Goal: Transaction & Acquisition: Obtain resource

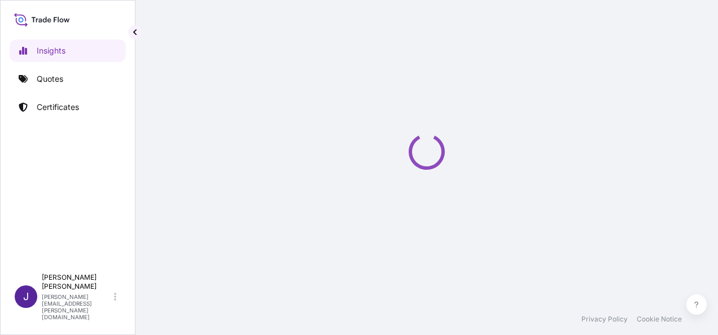
select select "2025"
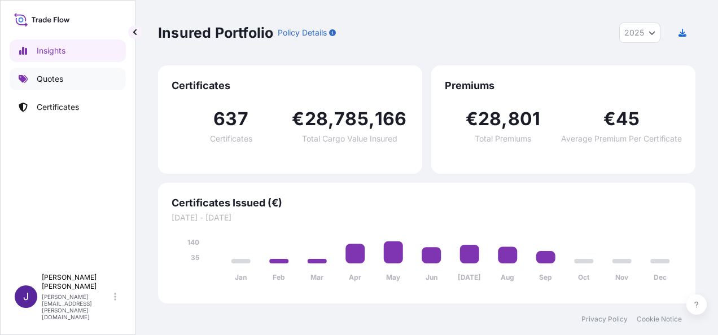
click at [60, 79] on p "Quotes" at bounding box center [50, 78] width 27 height 11
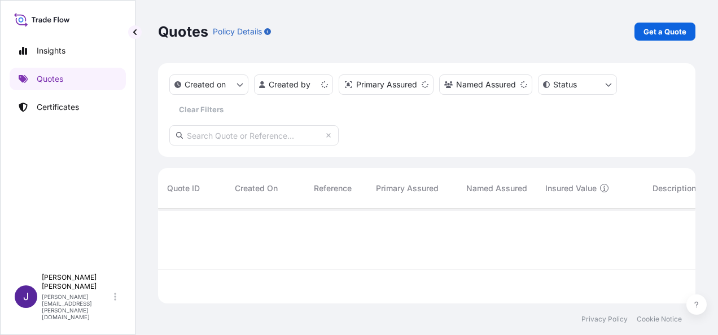
scroll to position [93, 528]
click at [667, 28] on p "Get a Quote" at bounding box center [665, 31] width 43 height 11
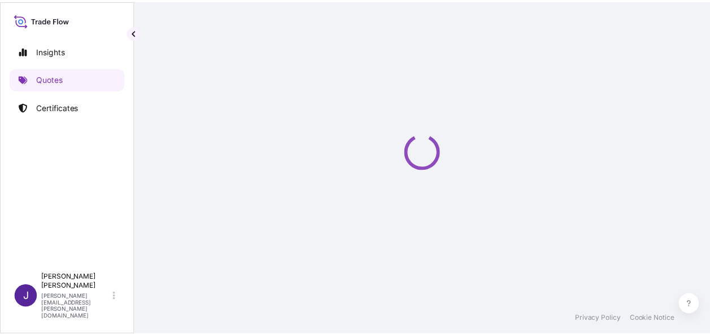
scroll to position [18, 0]
select select "Sea"
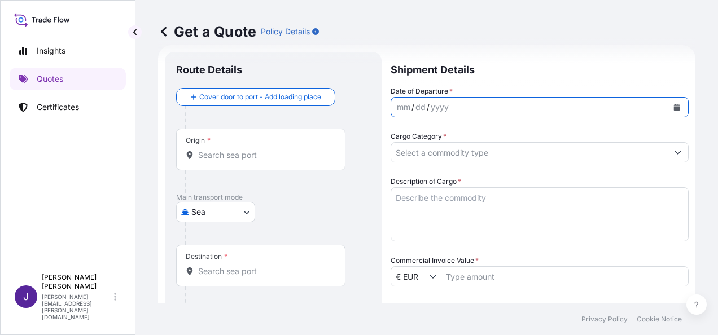
click at [668, 107] on button "Calendar" at bounding box center [677, 107] width 18 height 18
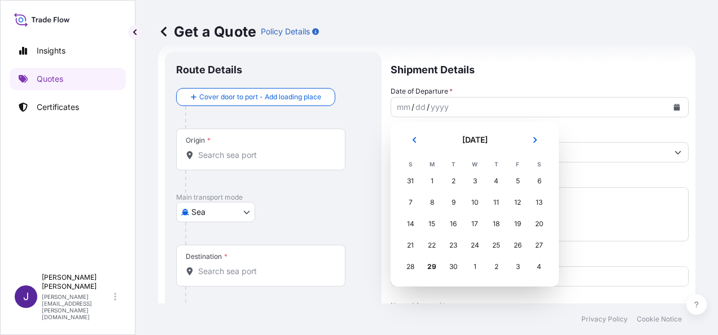
click at [517, 268] on div "3" at bounding box center [518, 267] width 20 height 20
click at [536, 140] on icon "Next" at bounding box center [535, 140] width 3 height 6
click at [515, 181] on div "3" at bounding box center [518, 181] width 20 height 20
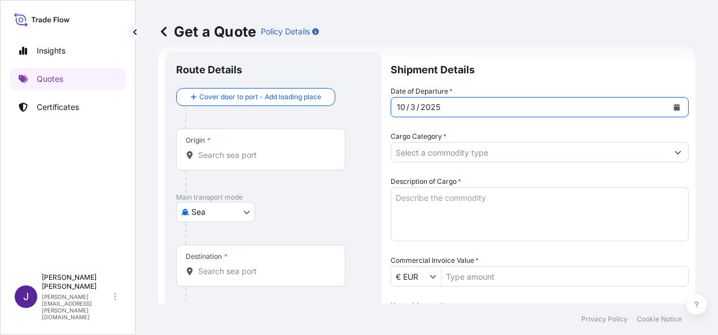
click at [260, 158] on input "Origin *" at bounding box center [264, 155] width 133 height 11
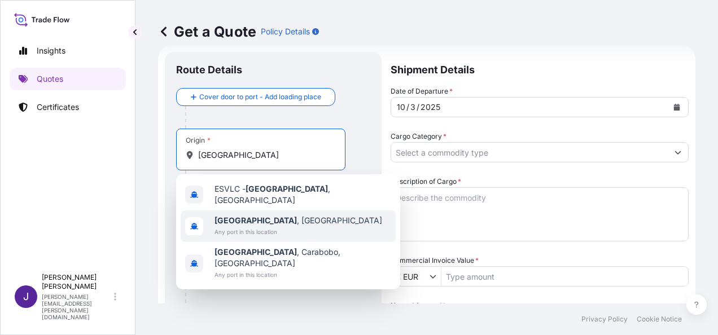
click at [255, 226] on span "Any port in this location" at bounding box center [299, 231] width 168 height 11
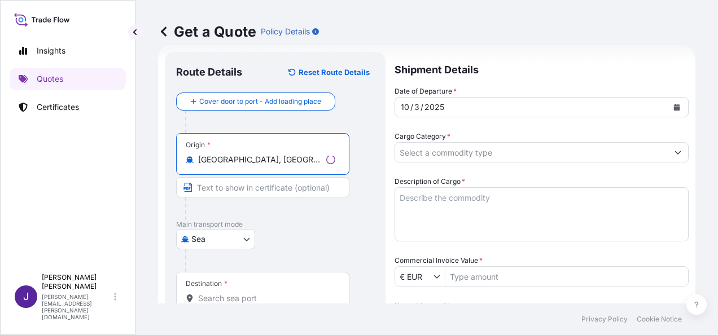
type input "[GEOGRAPHIC_DATA], [GEOGRAPHIC_DATA]"
click at [233, 299] on input "Destination *" at bounding box center [266, 298] width 137 height 11
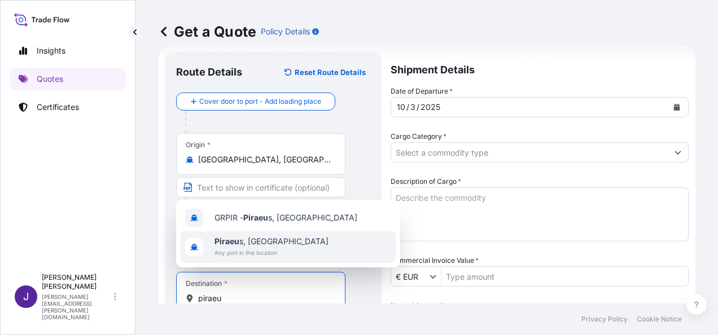
click at [218, 248] on span "Any port in this location" at bounding box center [272, 252] width 114 height 11
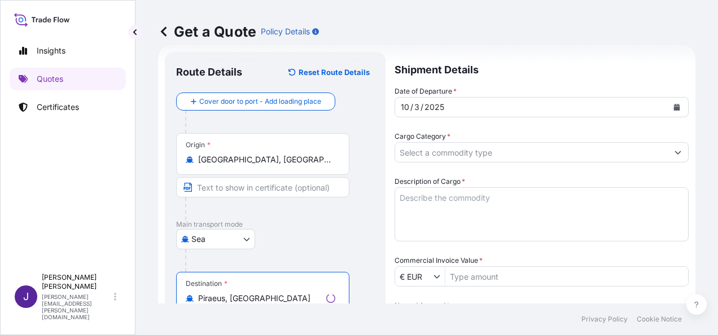
type input "Piraeus, [GEOGRAPHIC_DATA]"
click at [521, 152] on input "Cargo Category *" at bounding box center [531, 152] width 273 height 20
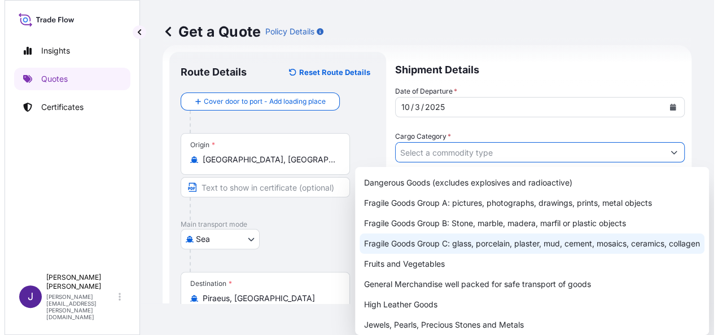
scroll to position [113, 0]
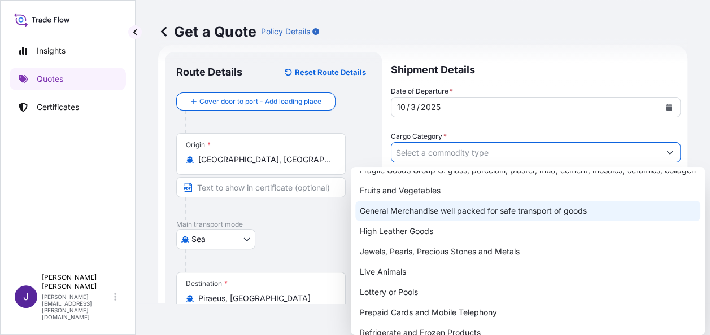
click at [431, 221] on div "General Merchandise well packed for safe transport of goods" at bounding box center [527, 211] width 345 height 20
type input "General Merchandise well packed for safe transport of goods"
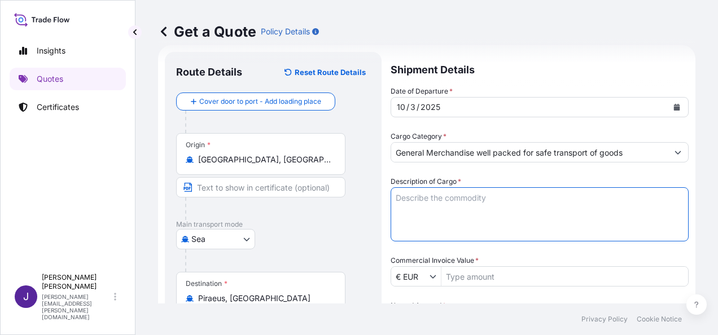
click at [431, 196] on textarea "Description of Cargo *" at bounding box center [540, 214] width 298 height 54
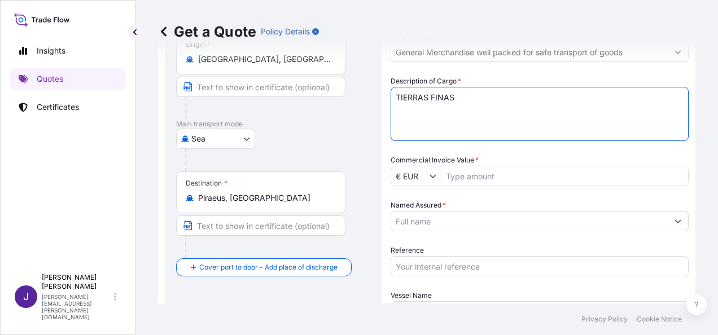
scroll to position [131, 0]
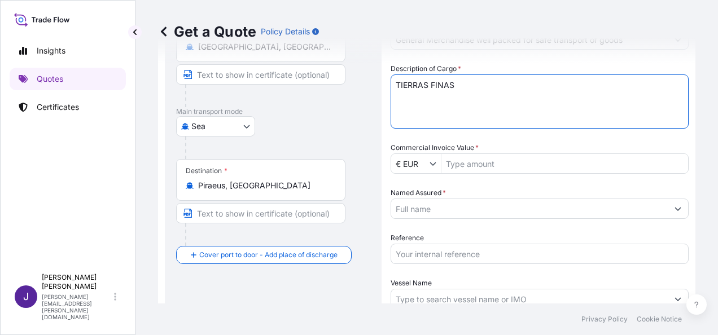
type textarea "TIERRAS FINAS"
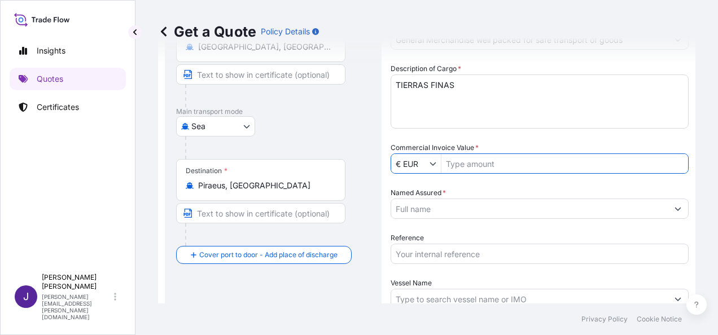
click at [516, 160] on input "Commercial Invoice Value *" at bounding box center [564, 164] width 247 height 20
type input "4"
type input "4,941,461"
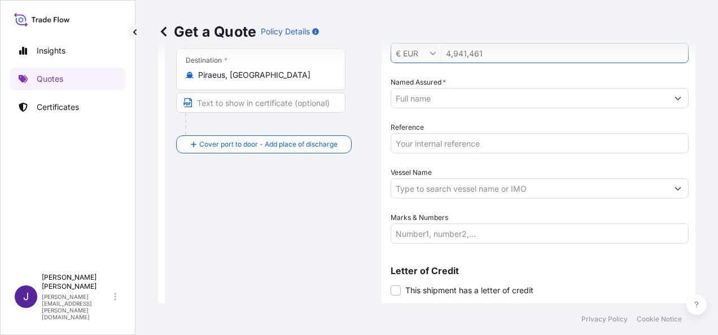
scroll to position [244, 0]
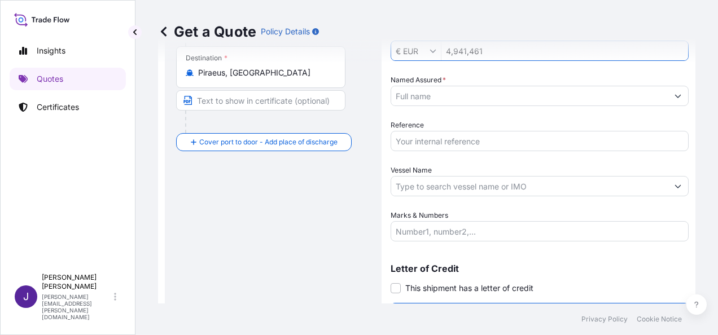
click at [447, 225] on input "Marks & Numbers" at bounding box center [540, 231] width 298 height 20
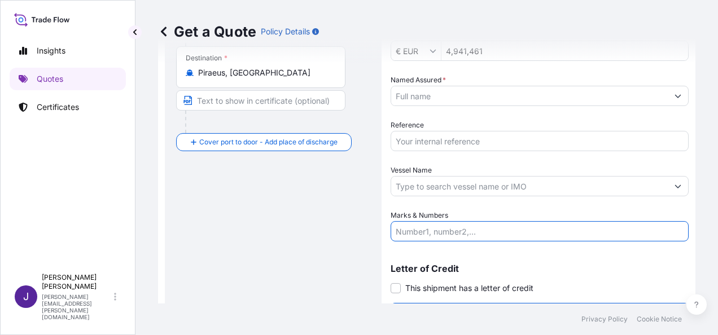
paste input "FCL CONTAINER OOCU6868589 – 009891 – 18 PACKS 23.525 KGS DFSU6220156 – 009959 –…"
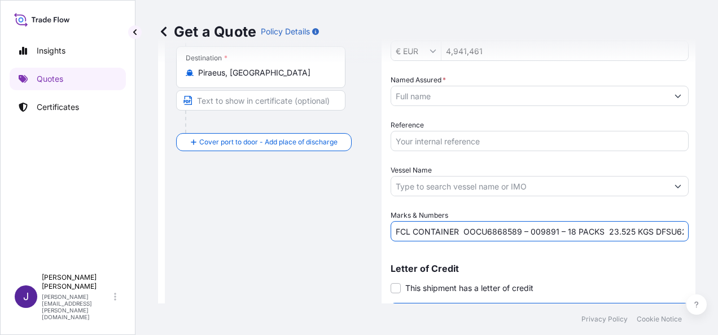
scroll to position [0, 166]
type input "FCL CONTAINER OOCU6868589 – 009891 – 18 PACKS 23.525 KGS DFSU6220156 – 009959 –…"
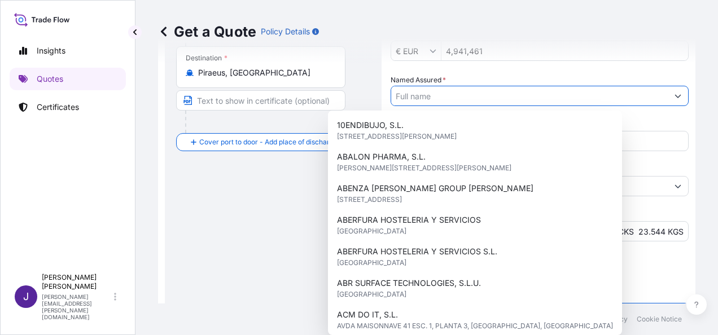
scroll to position [0, 0]
click at [462, 98] on input "Named Assured *" at bounding box center [529, 96] width 277 height 20
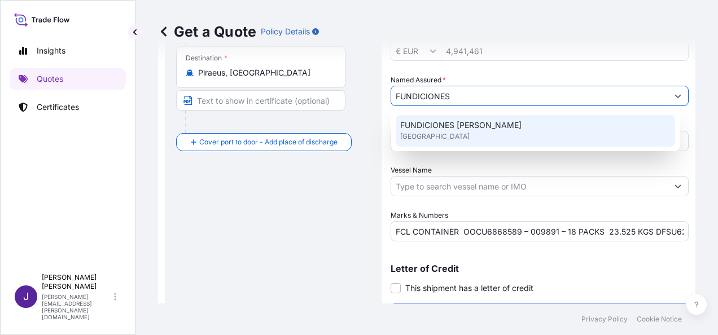
click at [469, 129] on span "FUNDICIONES [PERSON_NAME]" at bounding box center [460, 125] width 121 height 11
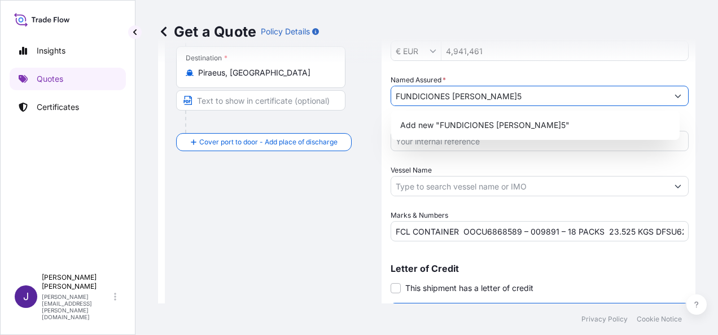
type input "FUNDICIONES [PERSON_NAME]"
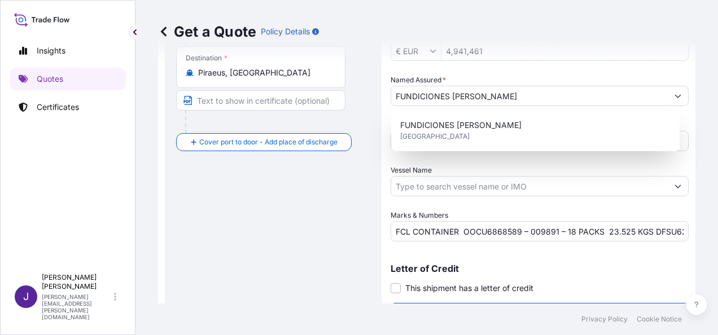
drag, startPoint x: 445, startPoint y: 168, endPoint x: 446, endPoint y: 157, distance: 11.3
click at [445, 167] on div "Vessel Name" at bounding box center [540, 181] width 298 height 32
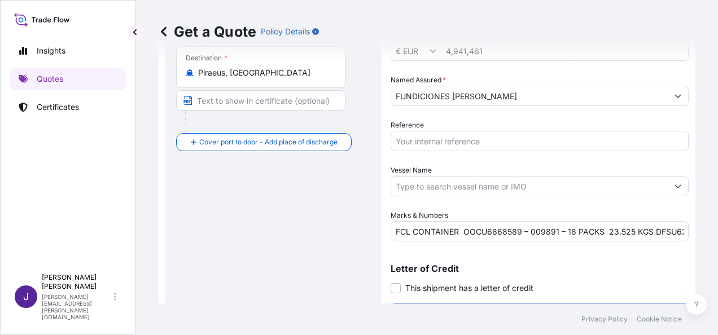
click at [447, 140] on input "Reference" at bounding box center [540, 141] width 298 height 20
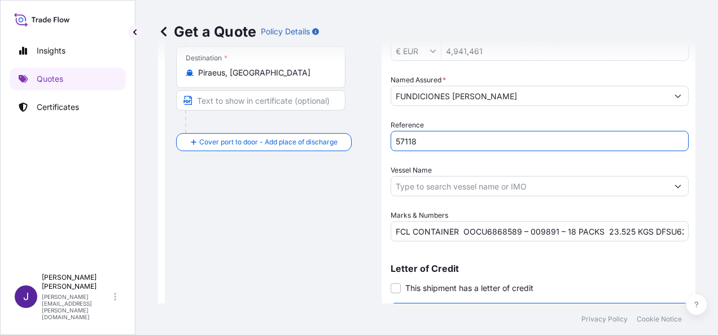
type input "57118"
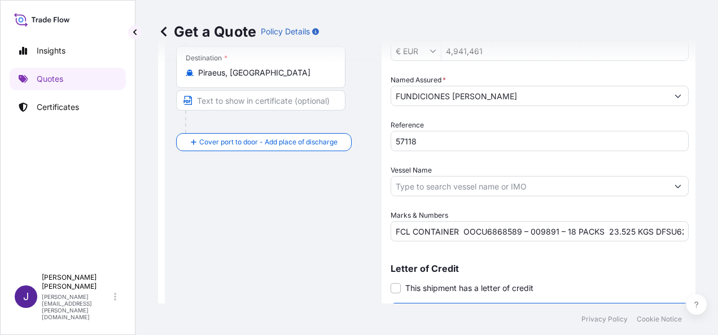
click at [262, 252] on div "Route Details Reset Route Details Cover door to port - Add loading place Place …" at bounding box center [273, 75] width 194 height 477
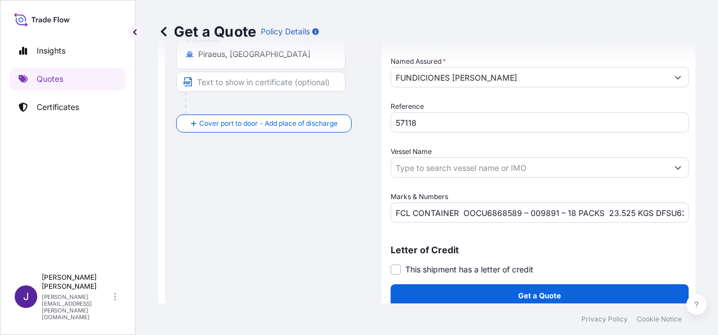
scroll to position [272, 0]
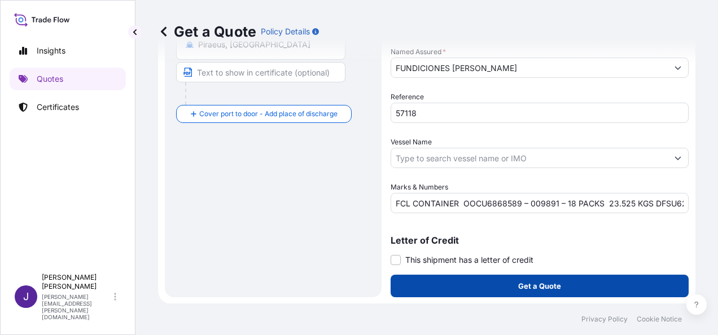
click at [569, 288] on button "Get a Quote" at bounding box center [540, 286] width 298 height 23
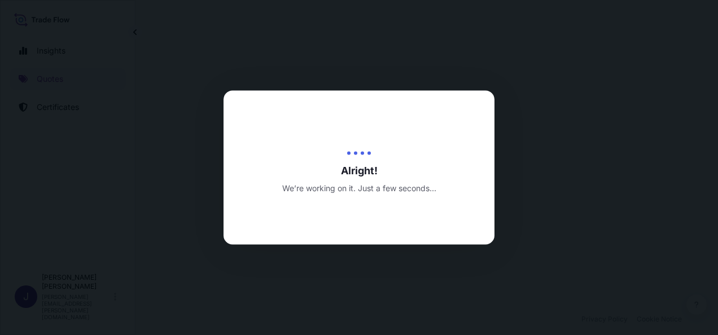
select select "Sea"
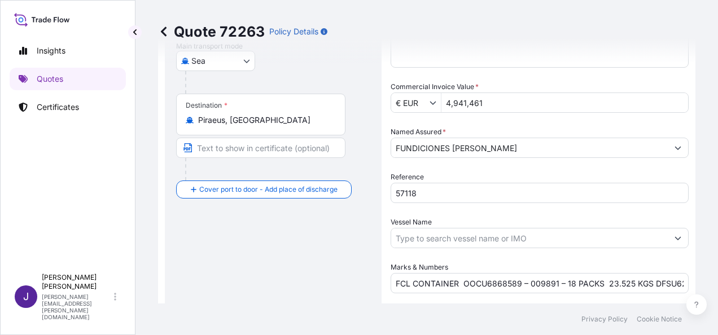
scroll to position [135, 0]
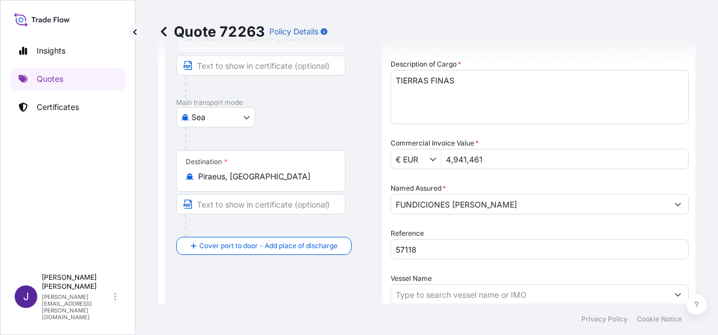
click at [483, 160] on input "4,941,461" at bounding box center [564, 159] width 247 height 20
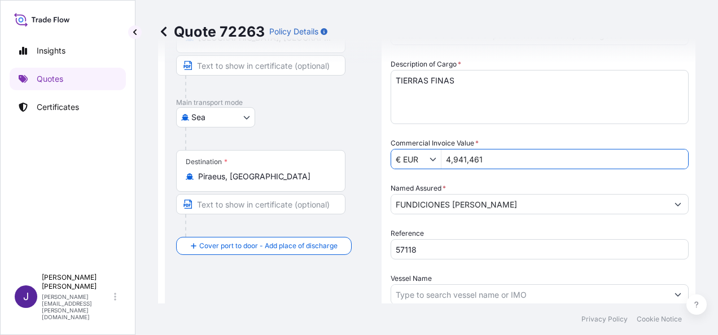
drag, startPoint x: 488, startPoint y: 161, endPoint x: 411, endPoint y: 162, distance: 77.3
click at [411, 162] on div "€ EUR 4,941,461" at bounding box center [540, 159] width 298 height 20
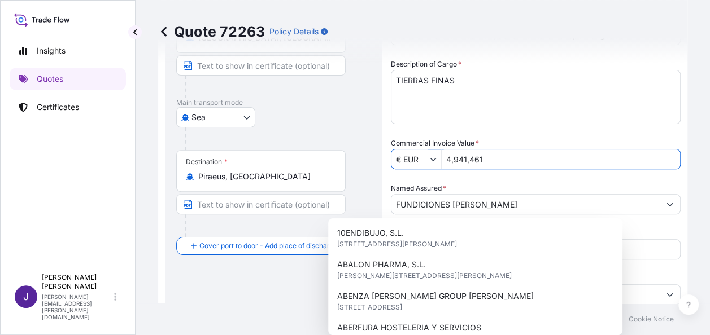
click at [473, 158] on input "4,941,461" at bounding box center [560, 159] width 238 height 20
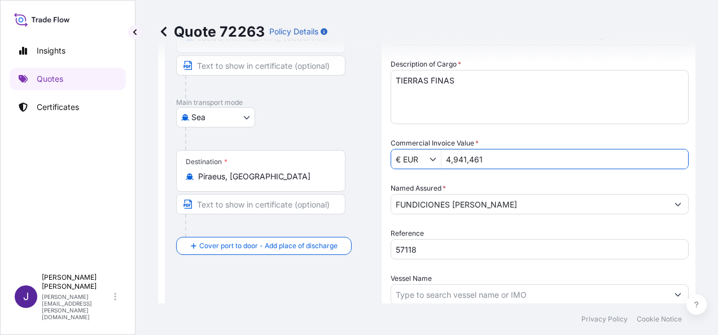
drag, startPoint x: 490, startPoint y: 163, endPoint x: 369, endPoint y: 156, distance: 121.0
click at [371, 155] on form "Route Details Cover door to port - Add loading place Place of loading Road / [G…" at bounding box center [426, 184] width 537 height 513
click at [546, 171] on div "Date of Departure * [DATE] Cargo Category * General Merchandise well packed for…" at bounding box center [540, 159] width 298 height 382
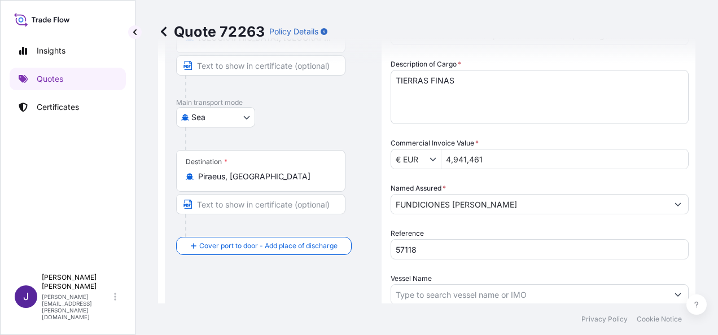
click at [488, 160] on input "4,941,461" at bounding box center [564, 159] width 247 height 20
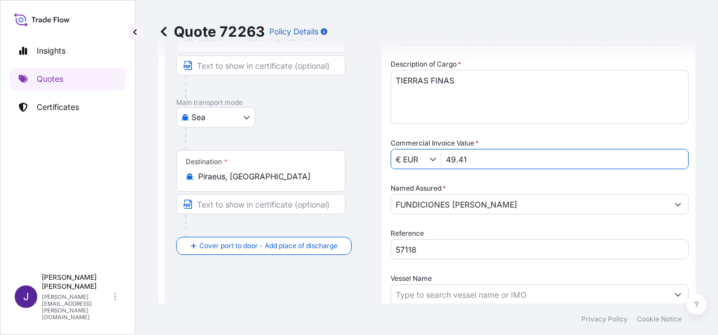
click at [505, 248] on input "57118" at bounding box center [540, 249] width 298 height 20
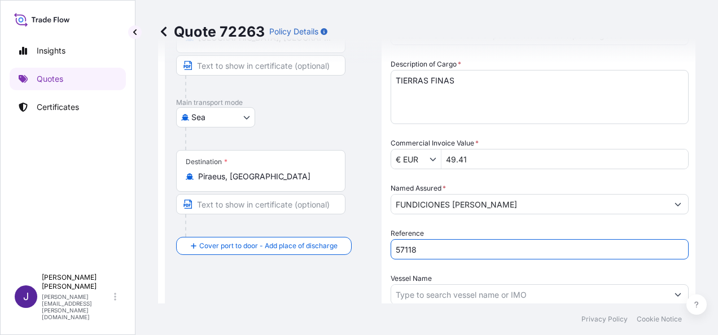
click at [492, 157] on input "49.41" at bounding box center [564, 159] width 247 height 20
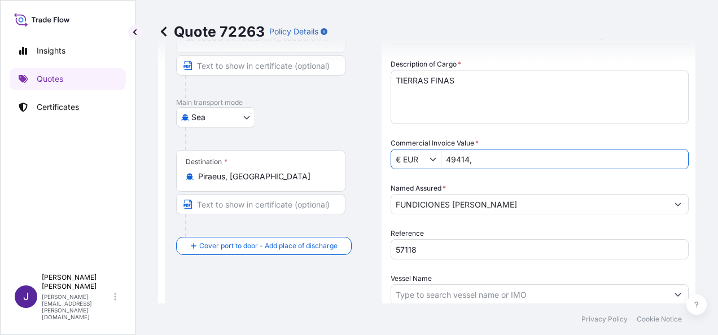
type input "49,414"
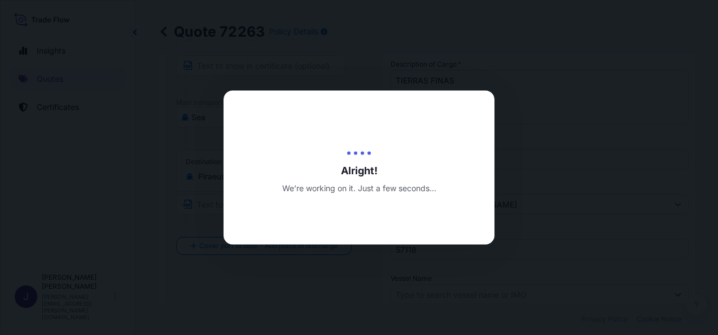
type input "[DATE]"
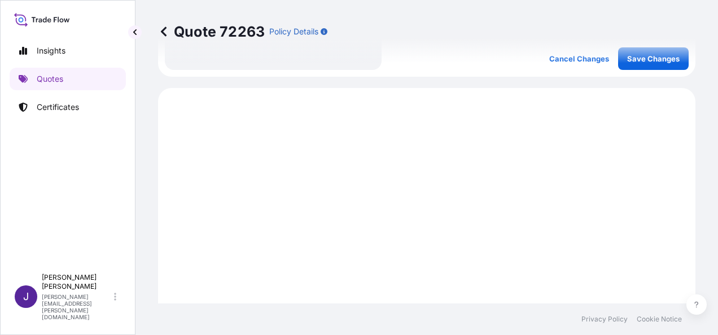
scroll to position [531, 0]
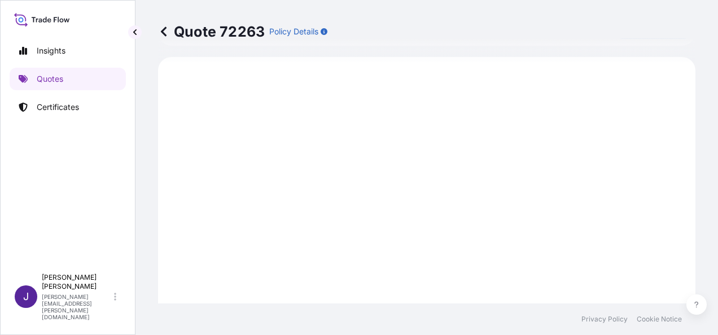
select select "Sea"
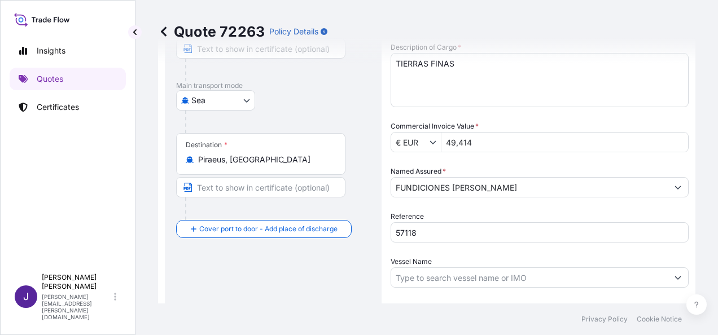
scroll to position [135, 0]
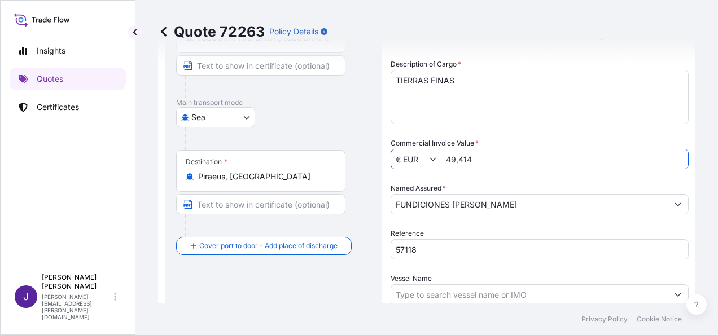
click at [478, 154] on input "49,414" at bounding box center [564, 159] width 247 height 20
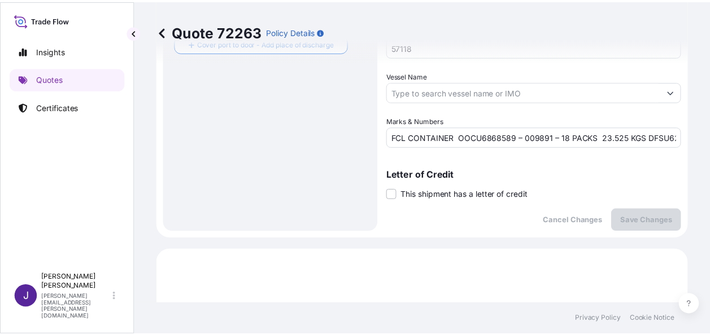
scroll to position [361, 0]
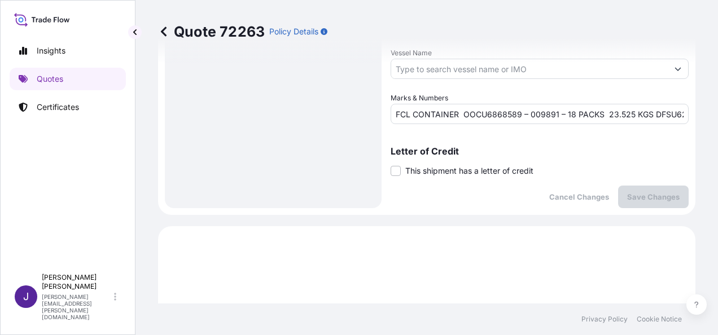
type input "49,414.61"
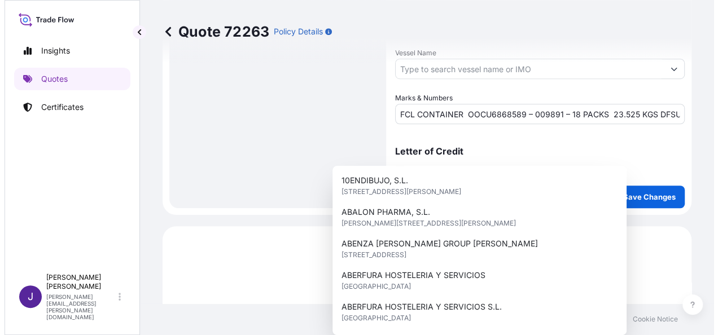
scroll to position [188, 0]
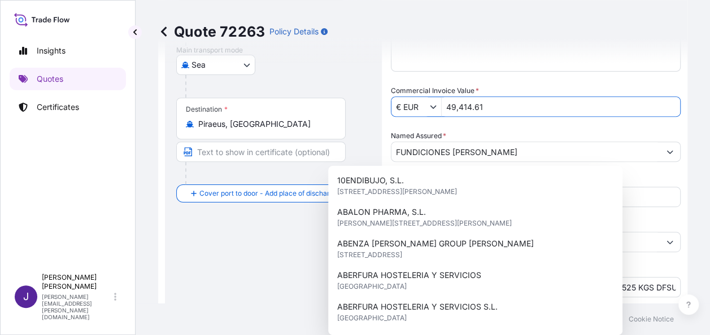
click at [538, 104] on input "49,414.61" at bounding box center [560, 107] width 238 height 20
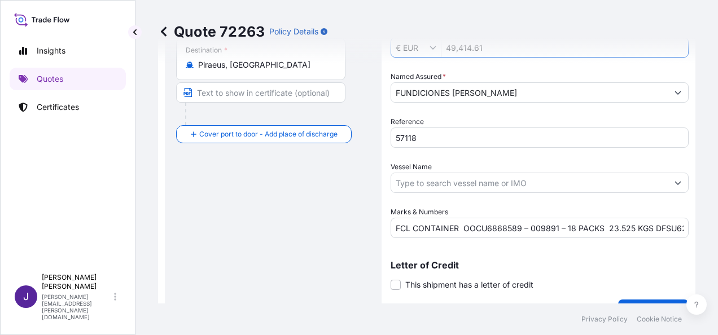
scroll to position [414, 0]
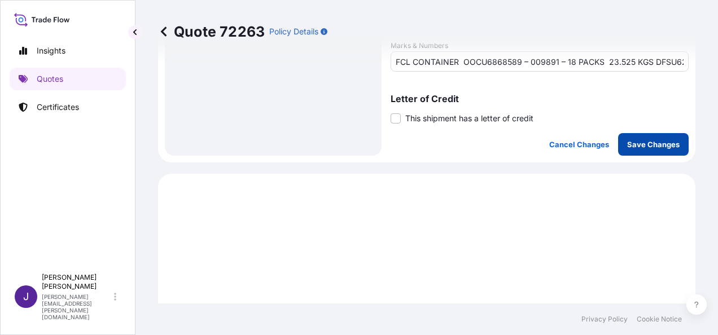
click at [629, 151] on button "Save Changes" at bounding box center [653, 144] width 71 height 23
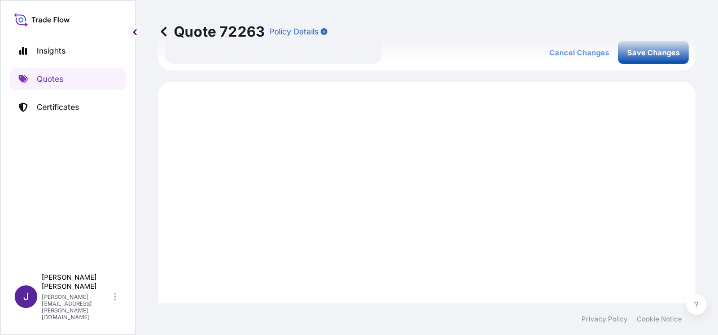
scroll to position [531, 0]
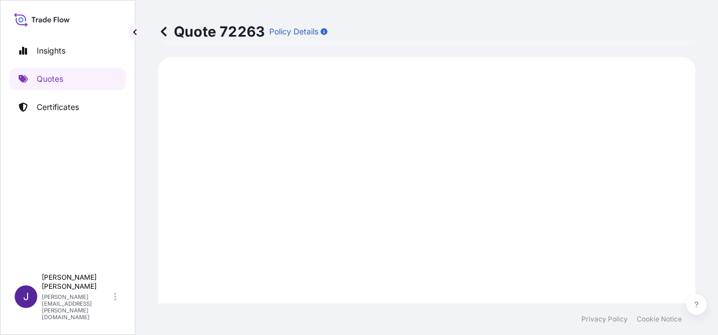
select select "Sea"
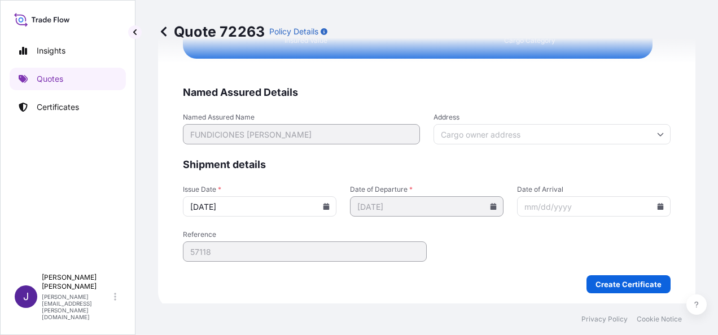
scroll to position [2133, 0]
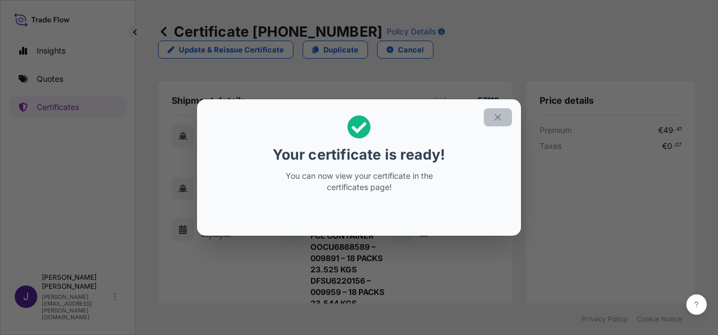
click at [500, 116] on icon "button" at bounding box center [498, 117] width 10 height 10
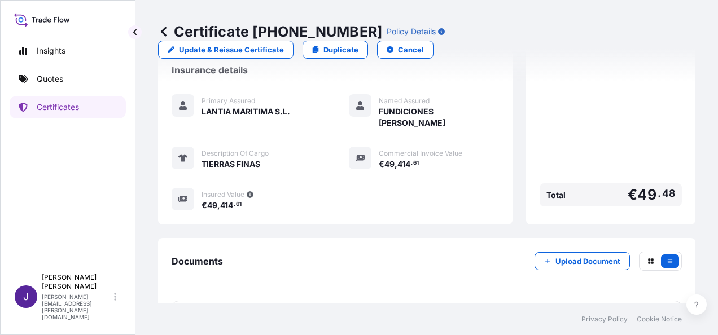
scroll to position [294, 0]
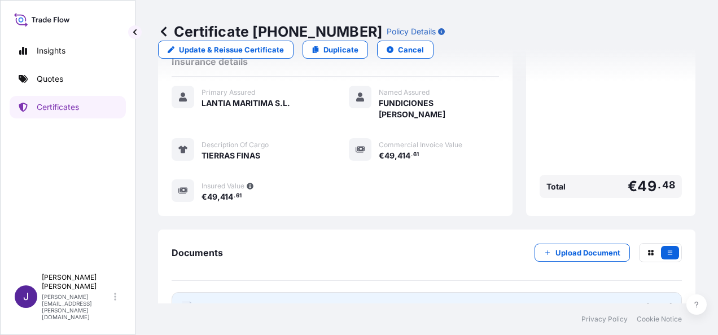
click at [388, 292] on link "PDF Certificate [DATE]" at bounding box center [427, 306] width 510 height 29
